Goal: Task Accomplishment & Management: Manage account settings

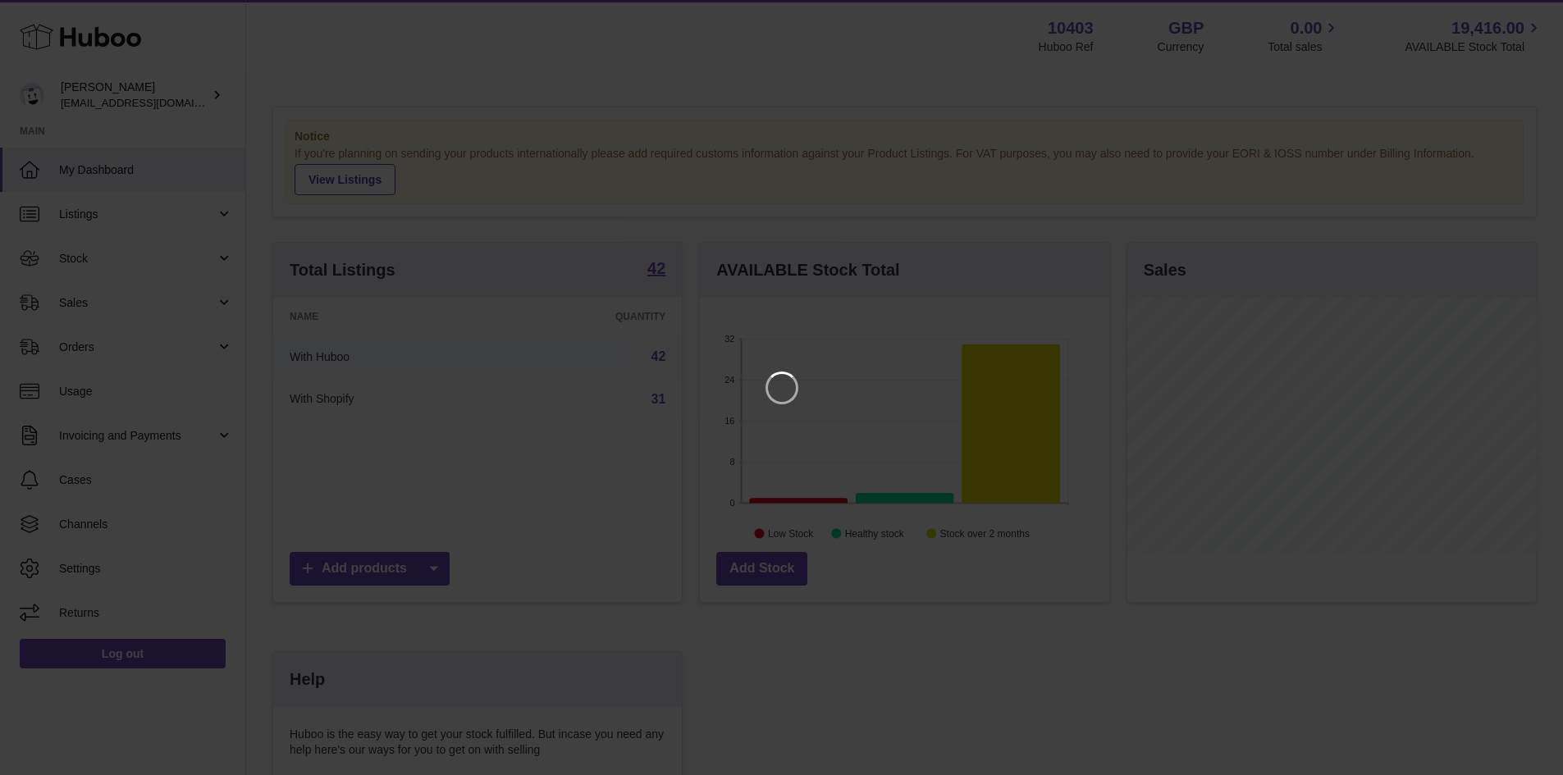
scroll to position [256, 414]
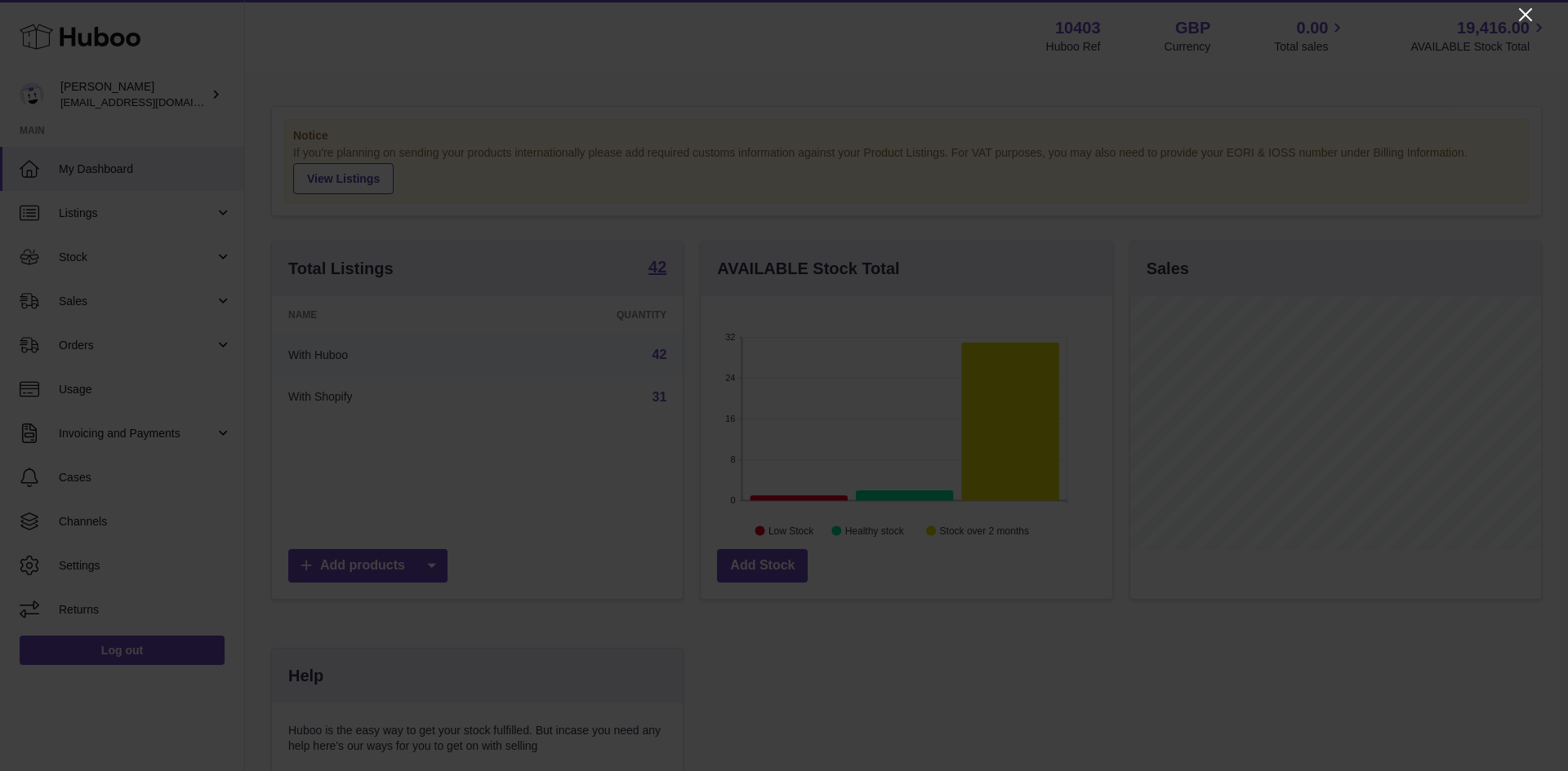
click at [1523, 15] on icon "Close" at bounding box center [1525, 15] width 20 height 20
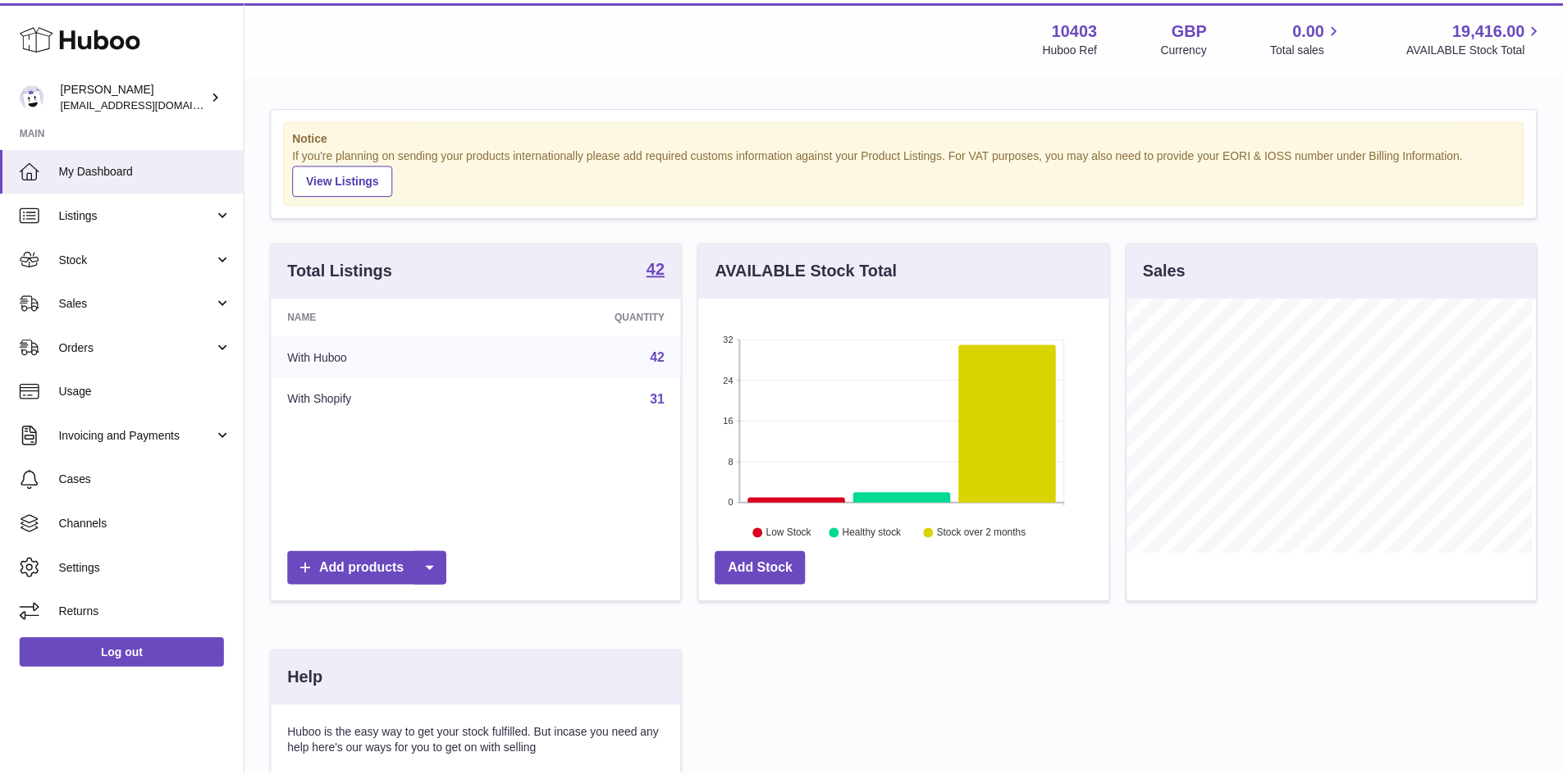
scroll to position [820359, 820206]
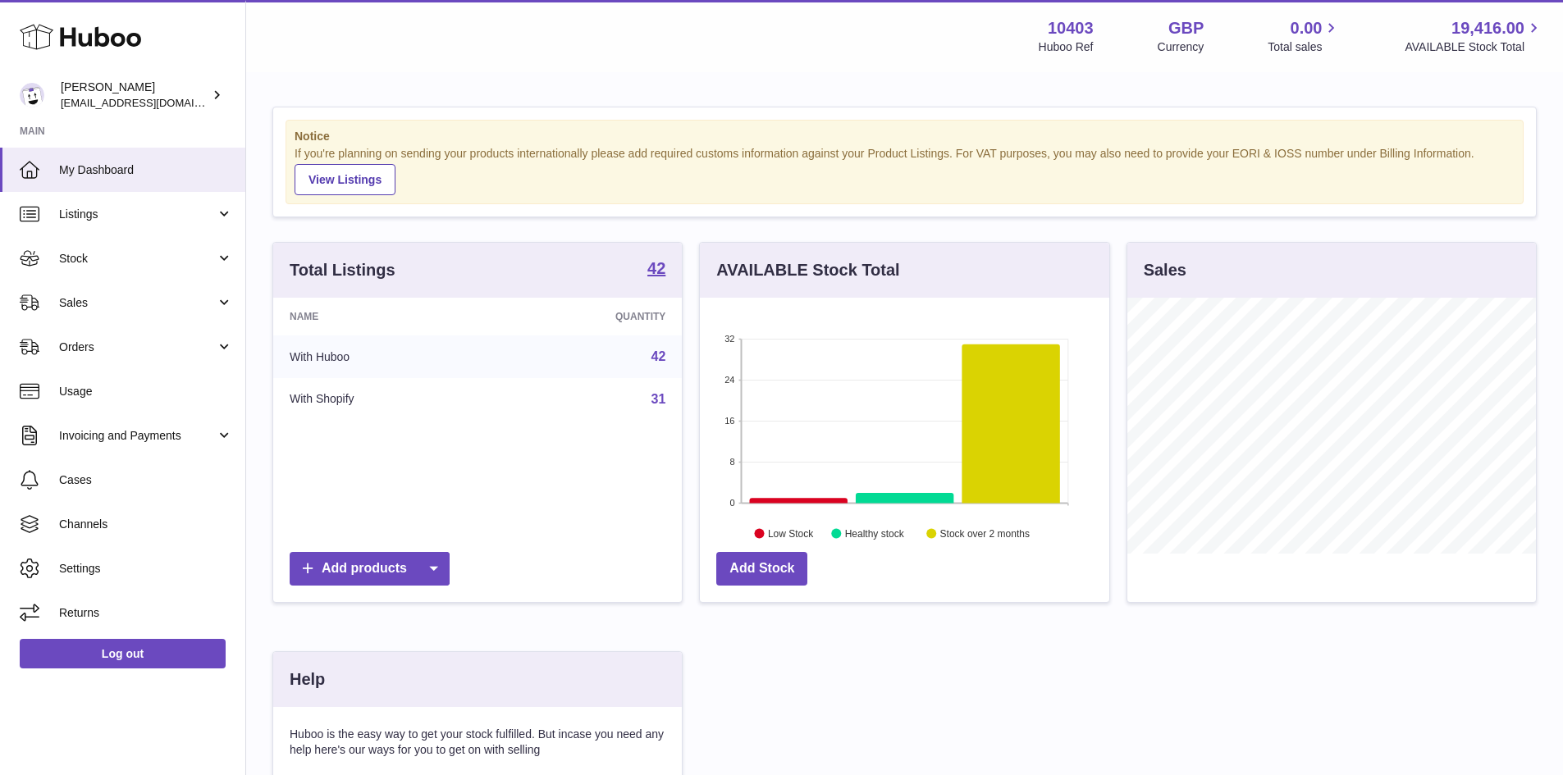
click at [660, 359] on link "42" at bounding box center [659, 357] width 15 height 14
